Goal: Task Accomplishment & Management: Manage account settings

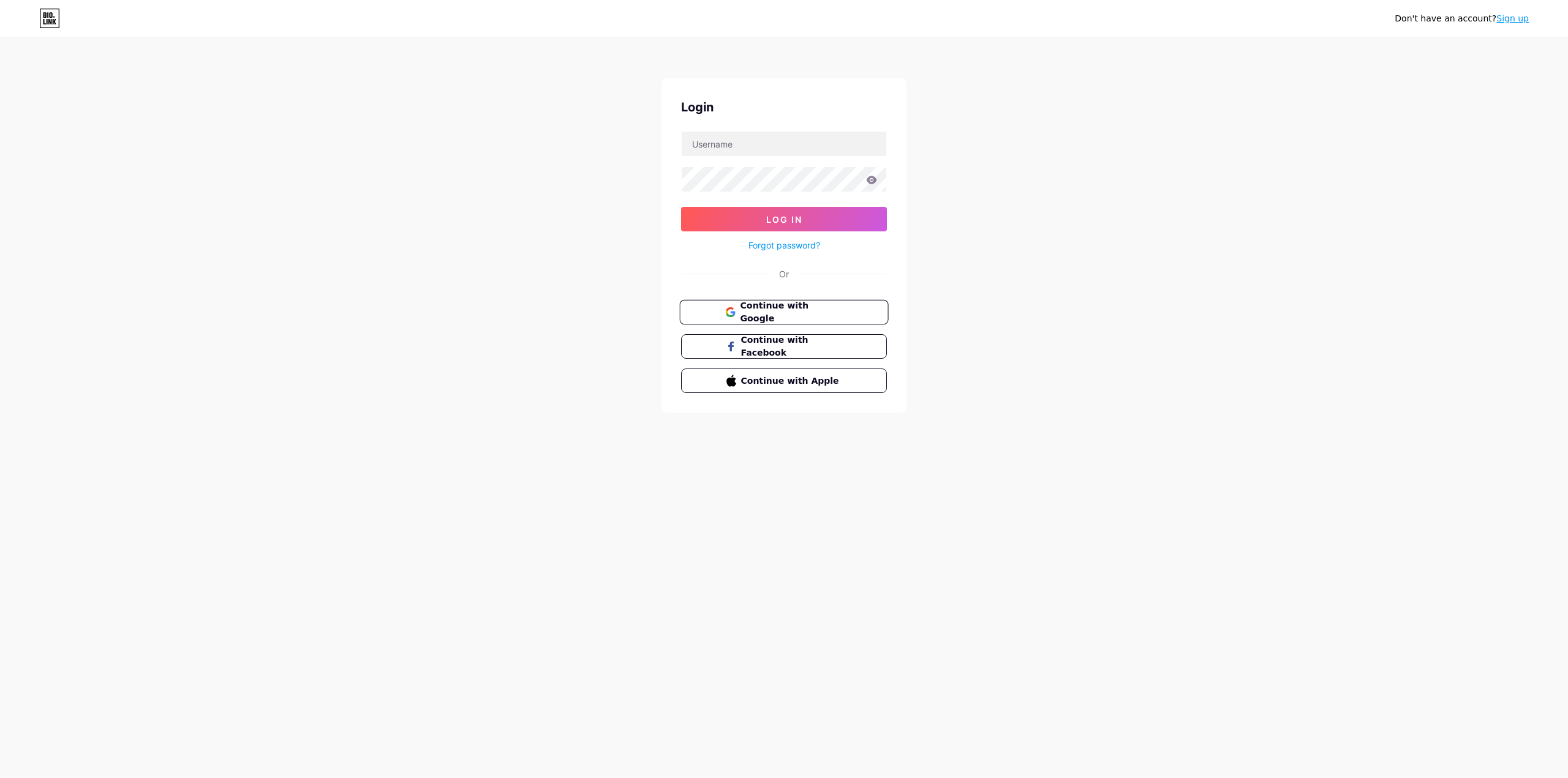
click at [796, 308] on span "Continue with Google" at bounding box center [791, 312] width 102 height 26
